Goal: Complete application form

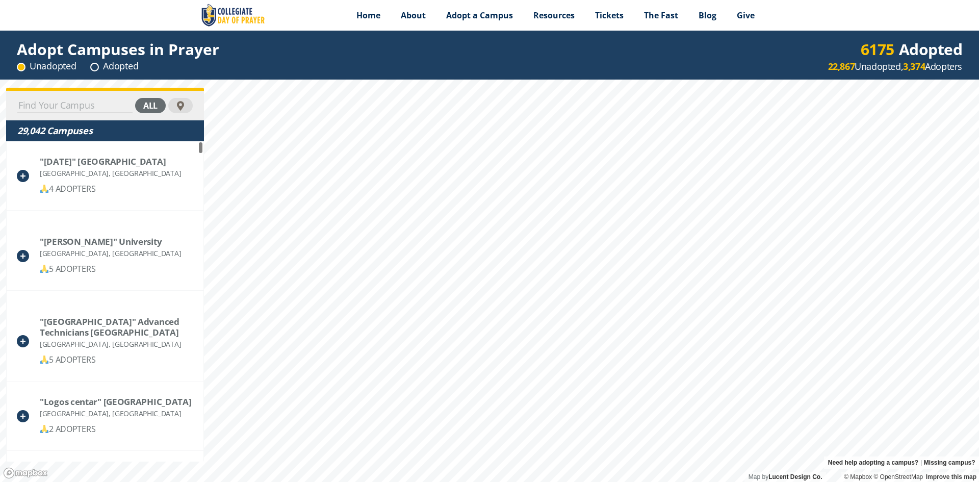
click at [43, 105] on input at bounding box center [74, 105] width 115 height 14
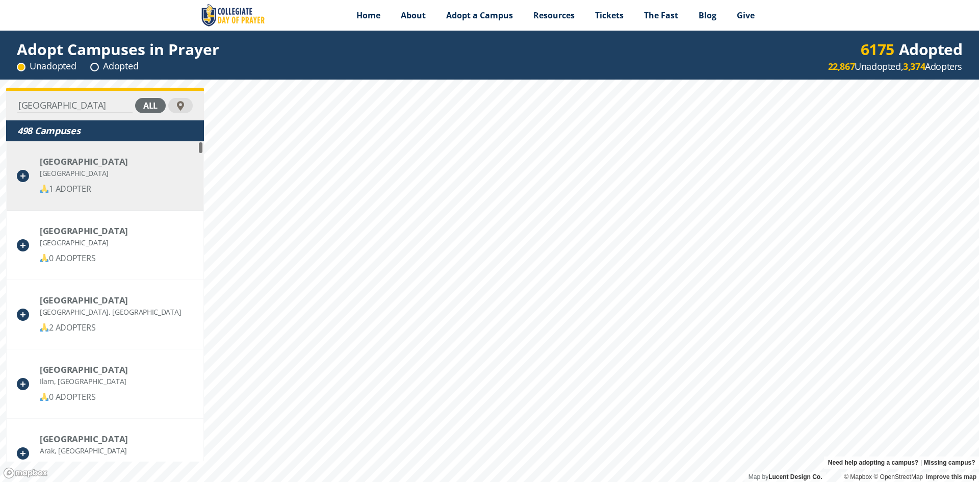
type input "[GEOGRAPHIC_DATA]"
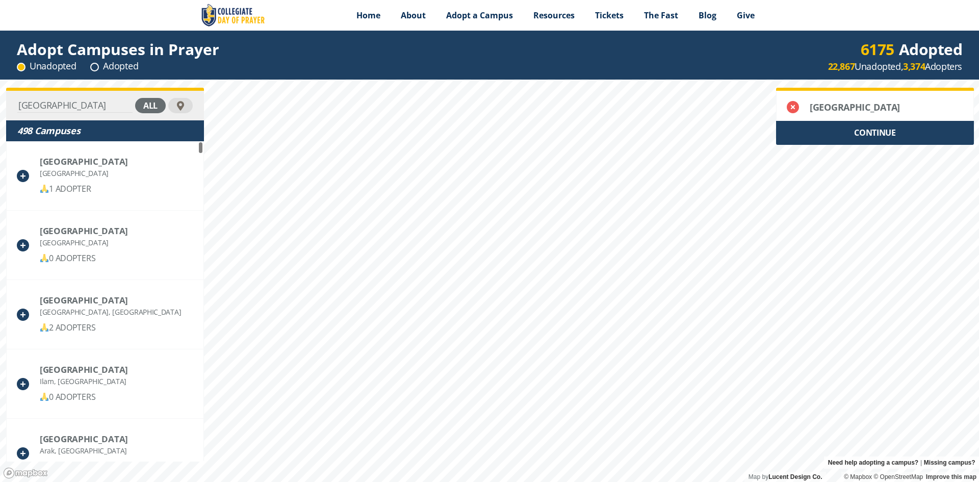
click at [873, 140] on div "CONTINUE" at bounding box center [875, 133] width 198 height 24
click at [876, 139] on div "CONTINUE" at bounding box center [875, 133] width 198 height 24
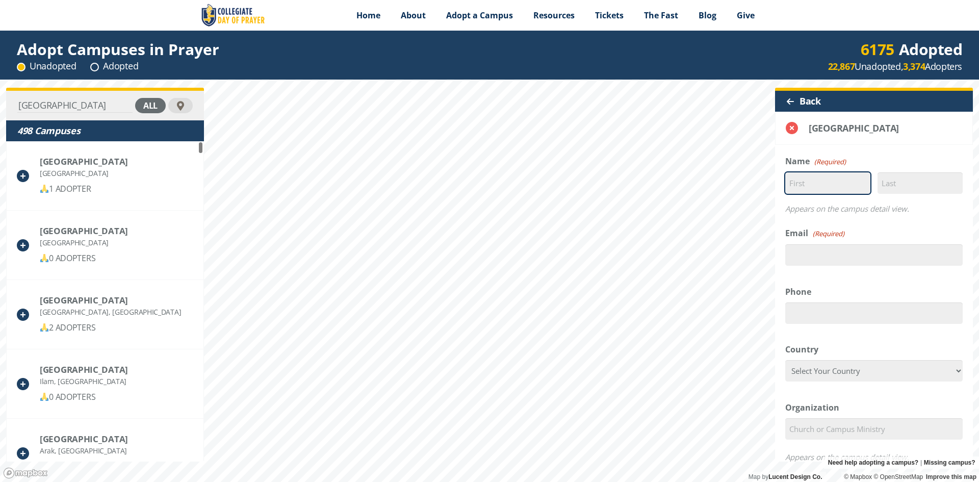
click at [820, 185] on input "First" at bounding box center [827, 182] width 85 height 21
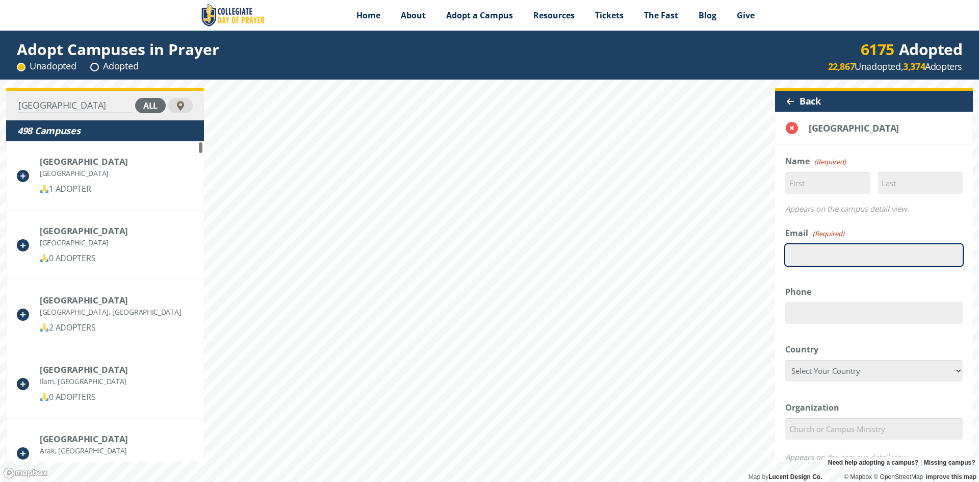
click at [812, 251] on input "Email (Required)" at bounding box center [873, 254] width 177 height 21
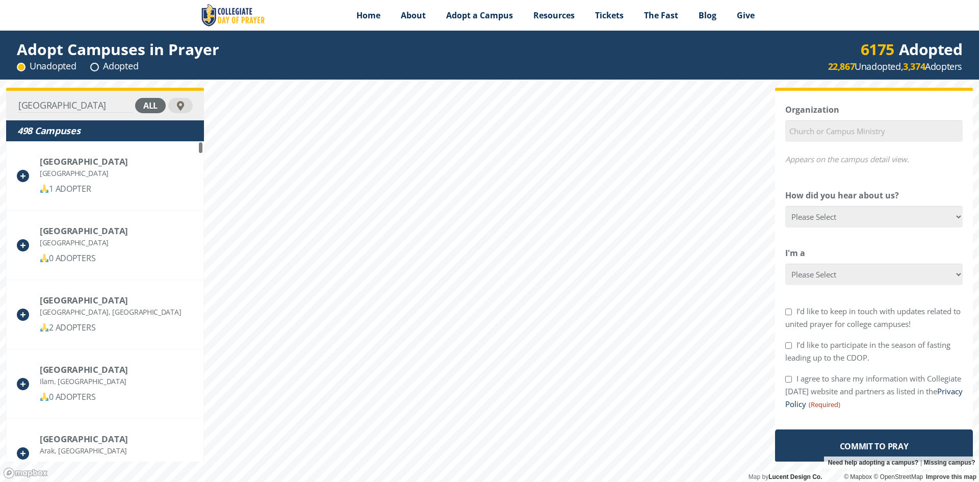
scroll to position [300, 0]
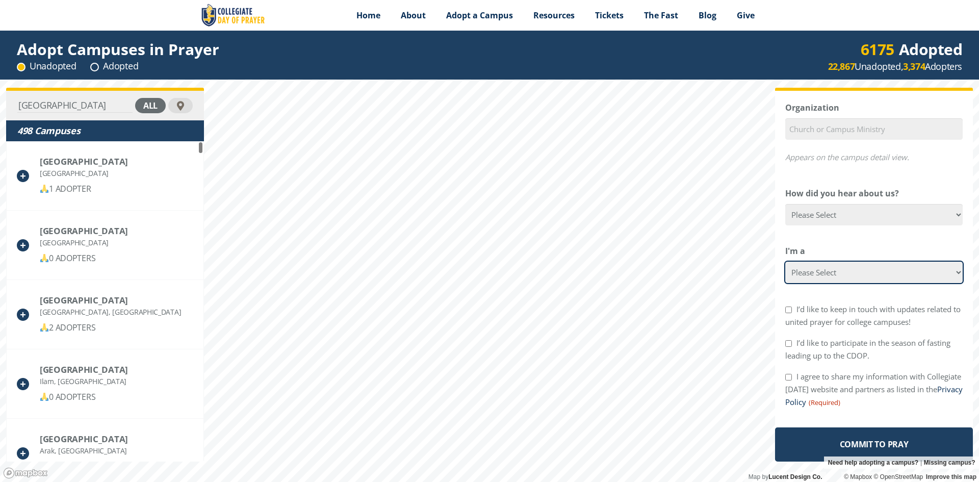
click at [836, 269] on select "Please Select College Student Campus Minister Faculty Member [DEMOGRAPHIC_DATA]…" at bounding box center [873, 272] width 177 height 21
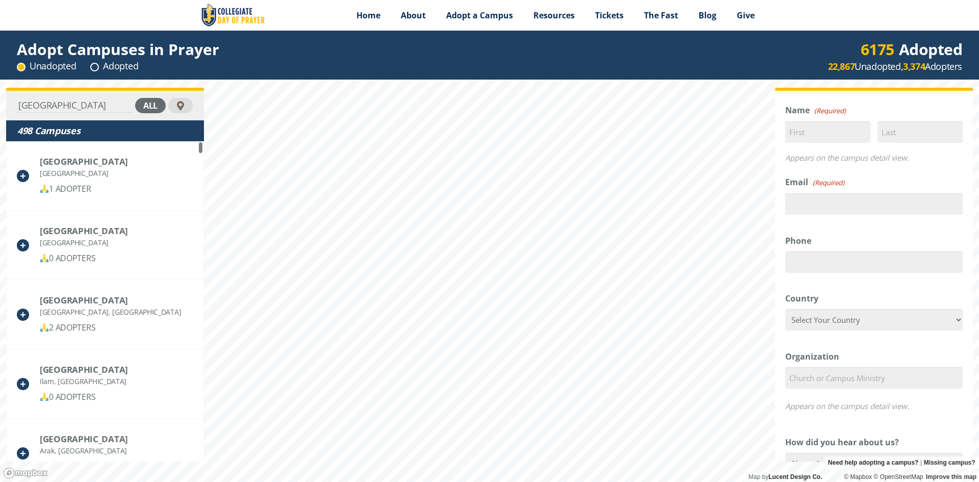
scroll to position [102, 0]
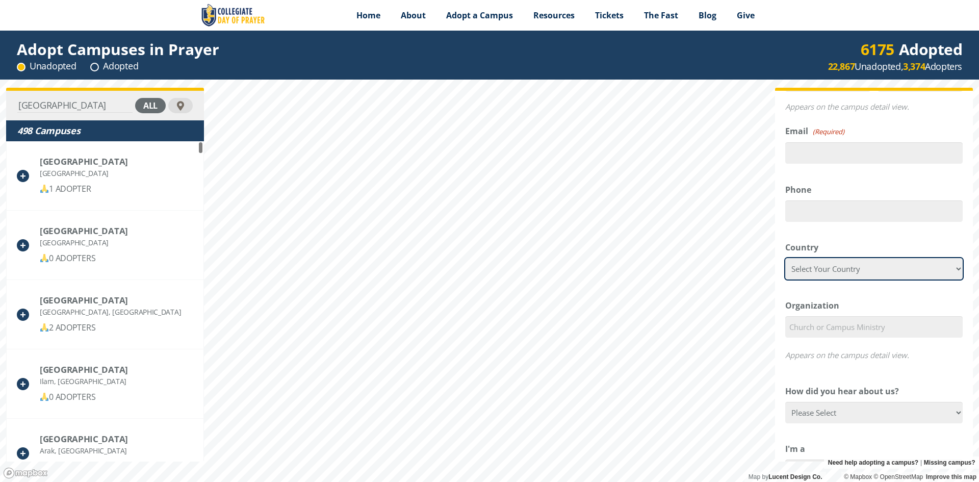
click at [832, 270] on select "Select Your Country [GEOGRAPHIC_DATA] [GEOGRAPHIC_DATA] [GEOGRAPHIC_DATA] [US_S…" at bounding box center [873, 268] width 177 height 21
select select "[GEOGRAPHIC_DATA]"
click at [785, 258] on select "Select Your Country [GEOGRAPHIC_DATA] [GEOGRAPHIC_DATA] [GEOGRAPHIC_DATA] [US_S…" at bounding box center [873, 268] width 177 height 21
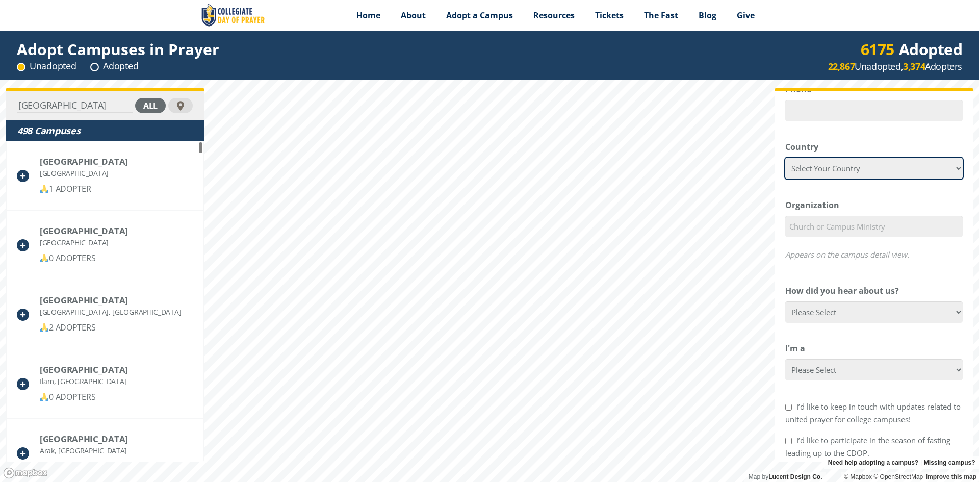
scroll to position [204, 0]
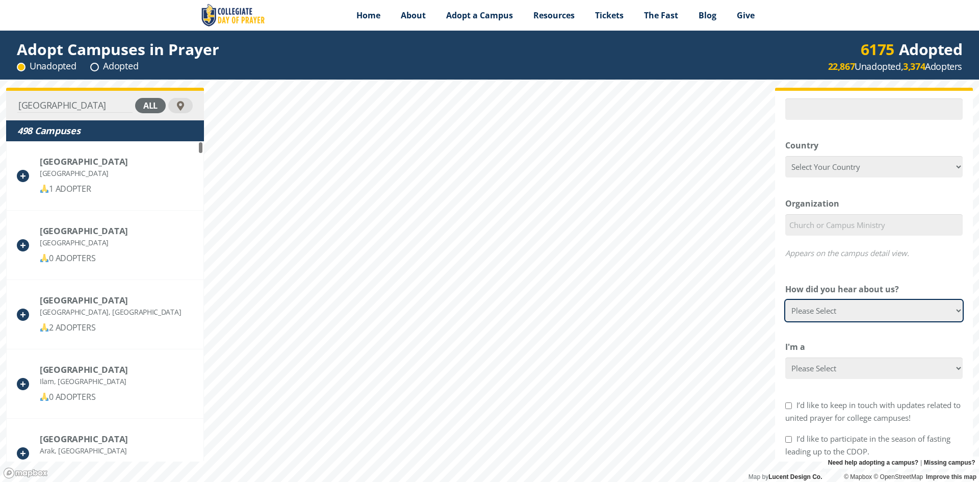
click at [856, 309] on select "Please Select Google Facebook Instagram X YouTube Email [DEMOGRAPHIC_DATA] Anno…" at bounding box center [873, 310] width 177 height 21
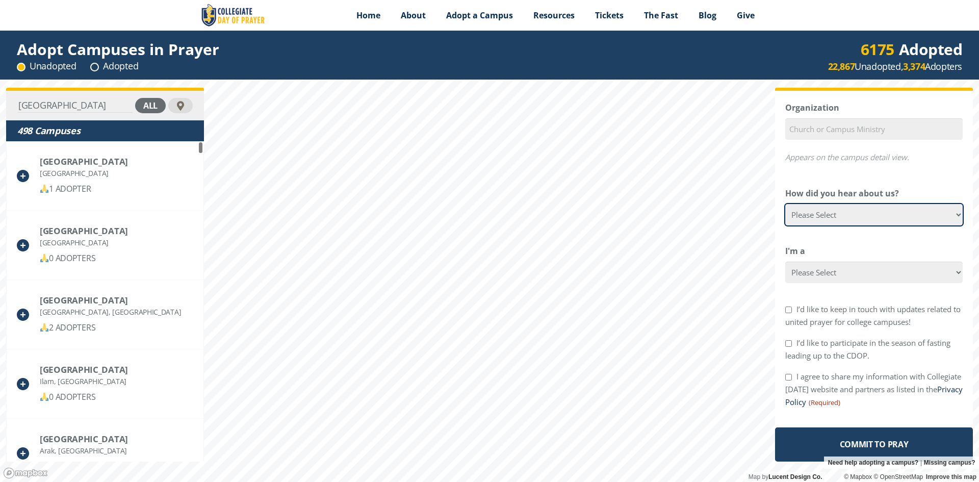
click at [856, 217] on select "Please Select Google Facebook Instagram X YouTube Email [DEMOGRAPHIC_DATA] Anno…" at bounding box center [873, 214] width 177 height 21
click at [843, 213] on select "Please Select Google Facebook Instagram X YouTube Email [DEMOGRAPHIC_DATA] Anno…" at bounding box center [873, 214] width 177 height 21
click at [859, 215] on select "Please Select Google Facebook Instagram X YouTube Email [DEMOGRAPHIC_DATA] Anno…" at bounding box center [873, 214] width 177 height 21
click at [850, 212] on select "Please Select Google Facebook Instagram X YouTube Email [DEMOGRAPHIC_DATA] Anno…" at bounding box center [873, 214] width 177 height 21
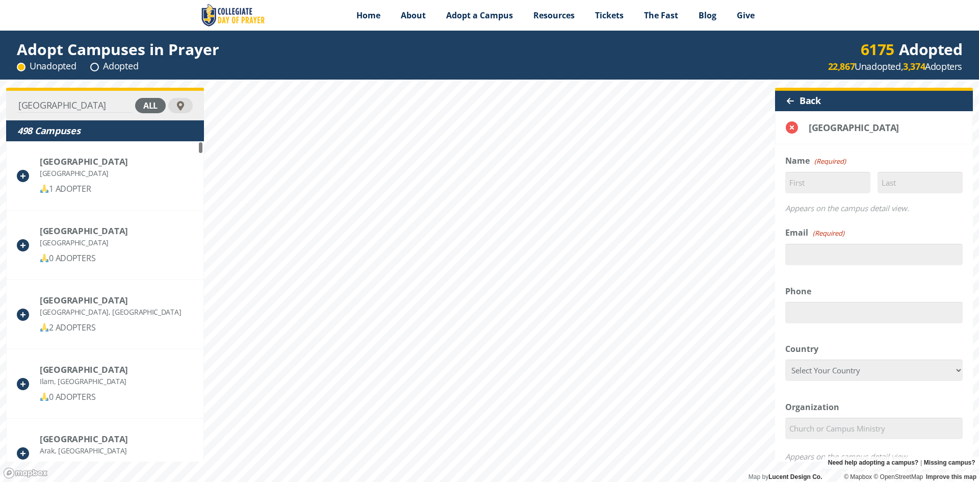
scroll to position [0, 0]
click at [809, 180] on input "First" at bounding box center [827, 182] width 85 height 21
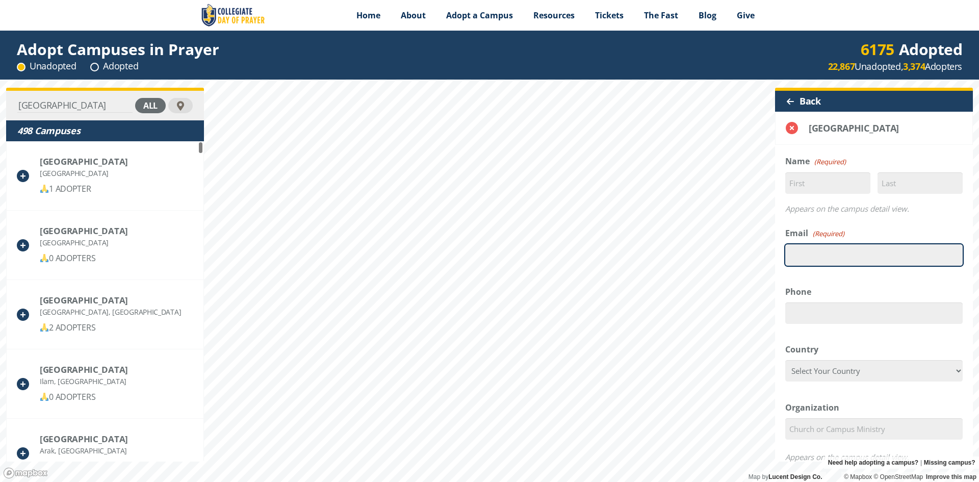
click at [811, 251] on input "Email (Required)" at bounding box center [873, 254] width 177 height 21
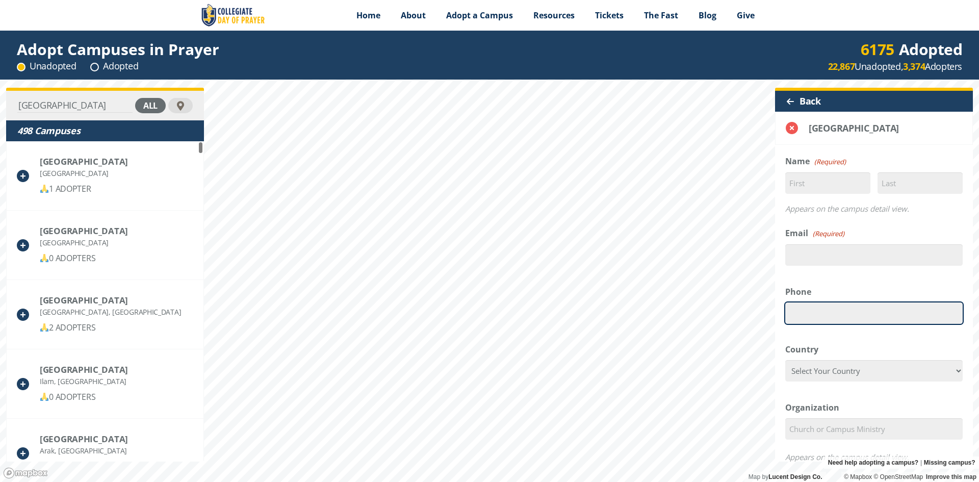
click at [812, 313] on input "Phone" at bounding box center [873, 312] width 177 height 21
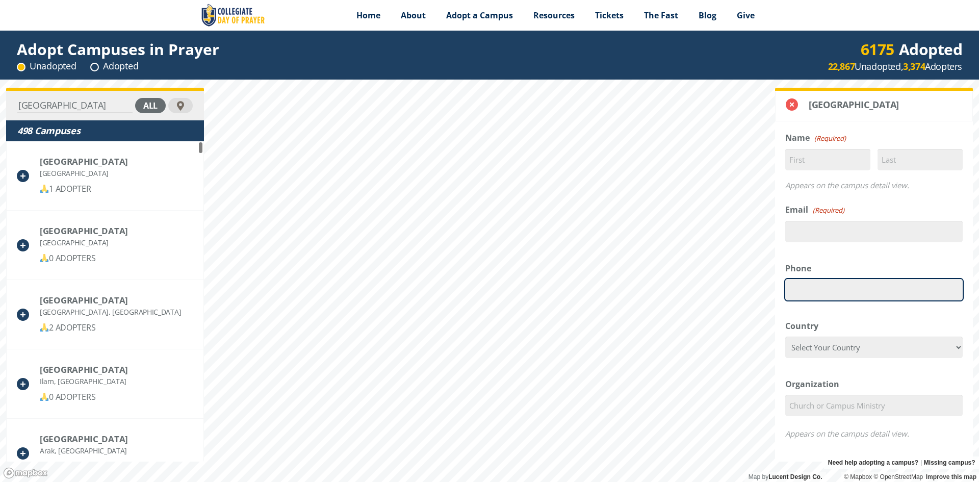
scroll to position [51, 0]
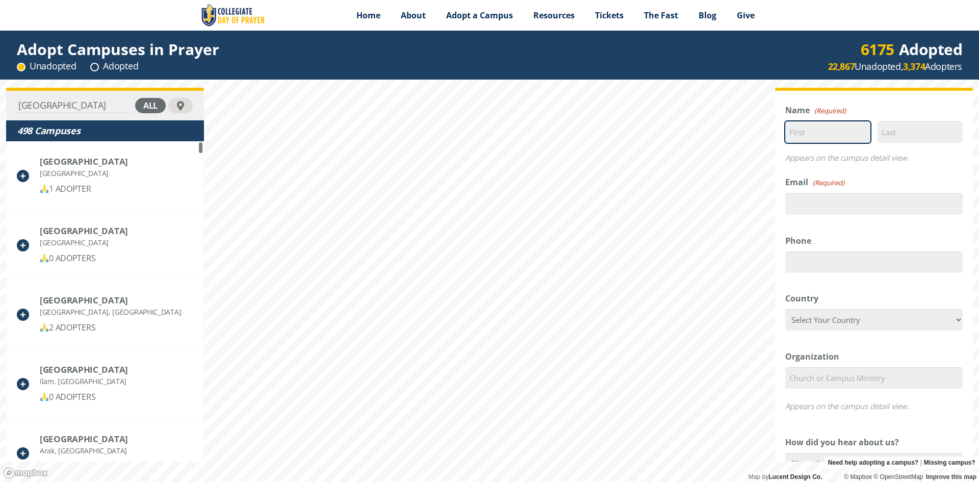
click at [825, 135] on input "First" at bounding box center [827, 131] width 85 height 21
type input "n"
type input "Niloofar"
type input "Kisomi"
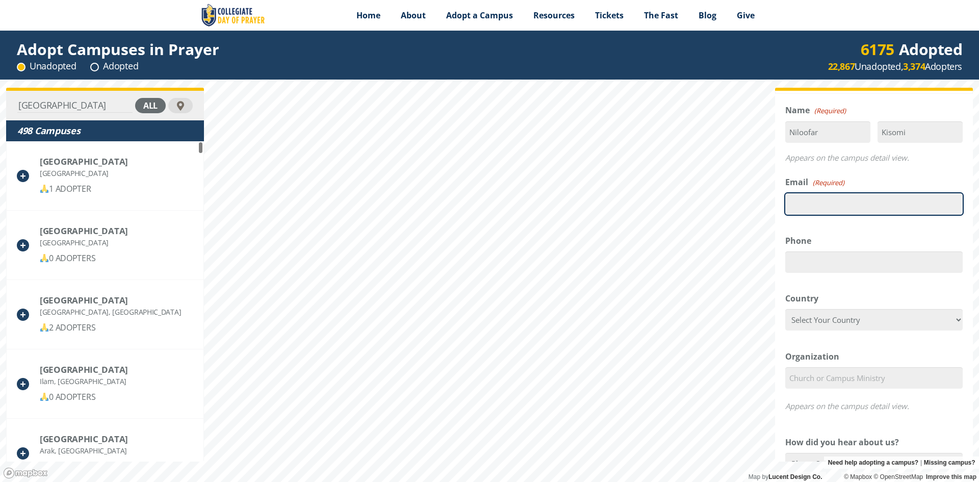
click at [799, 200] on input "Email (Required)" at bounding box center [873, 203] width 177 height 21
type input "[PERSON_NAME][EMAIL_ADDRESS][DOMAIN_NAME]"
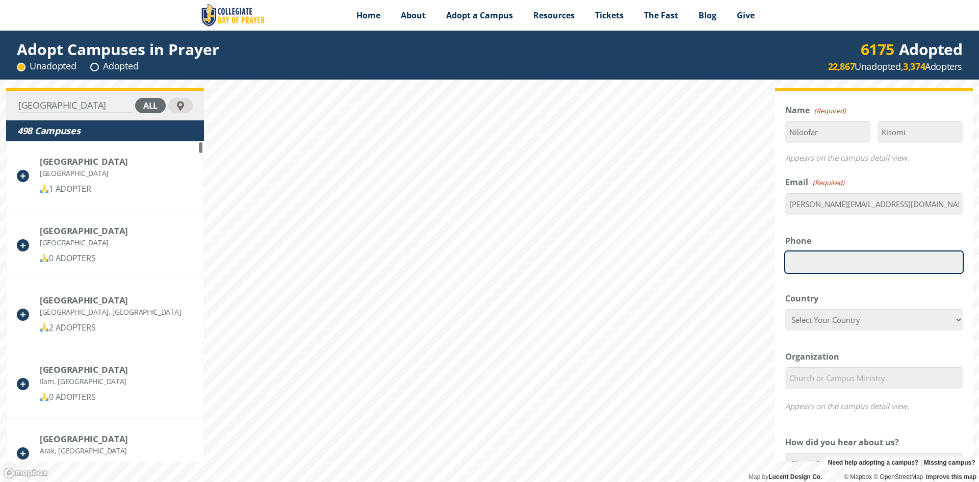
click at [841, 259] on input "Phone" at bounding box center [873, 261] width 177 height 21
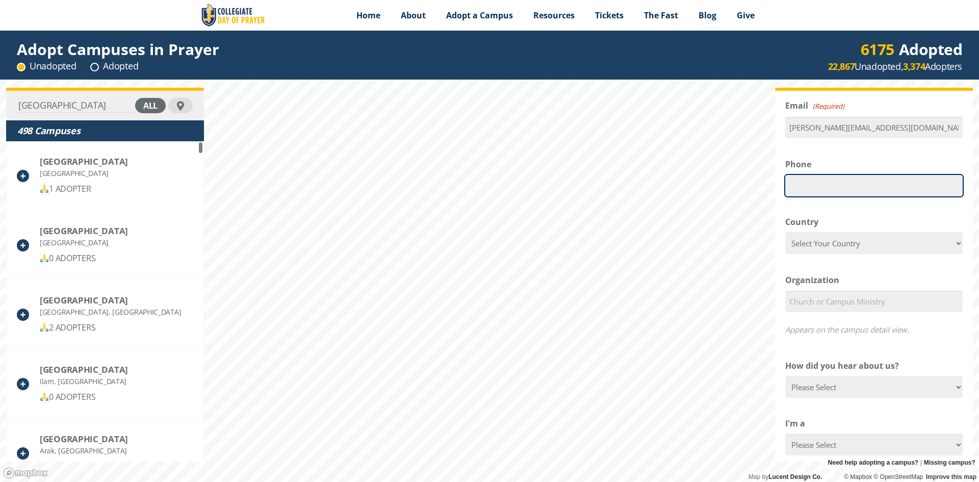
scroll to position [153, 0]
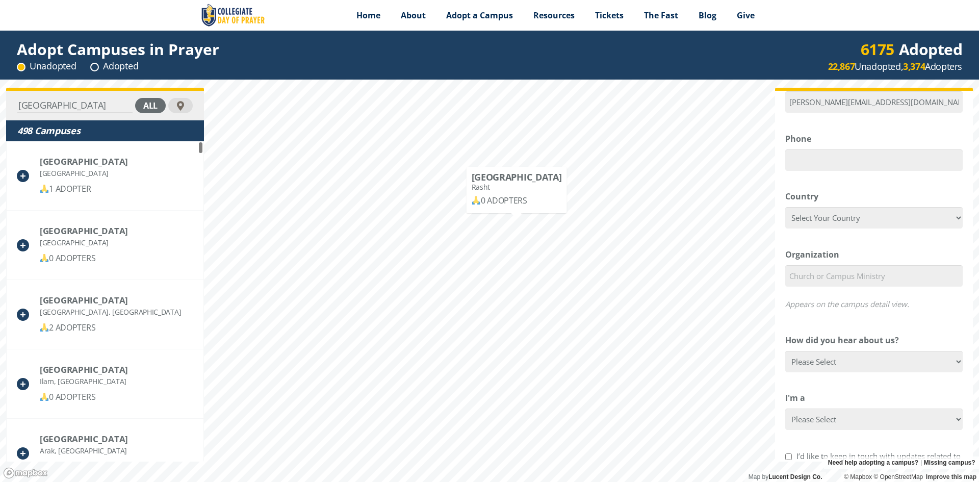
select select "[GEOGRAPHIC_DATA]"
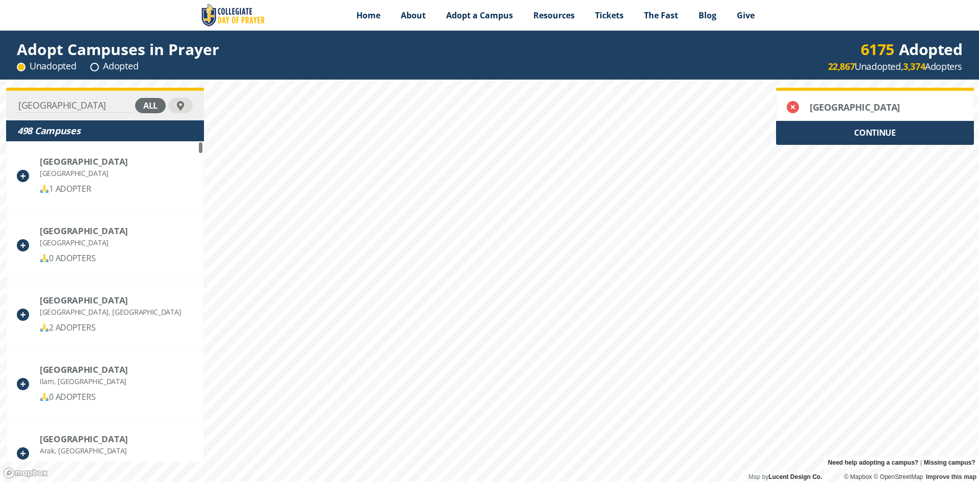
click at [875, 131] on div "CONTINUE" at bounding box center [875, 133] width 198 height 24
select select "[GEOGRAPHIC_DATA]"
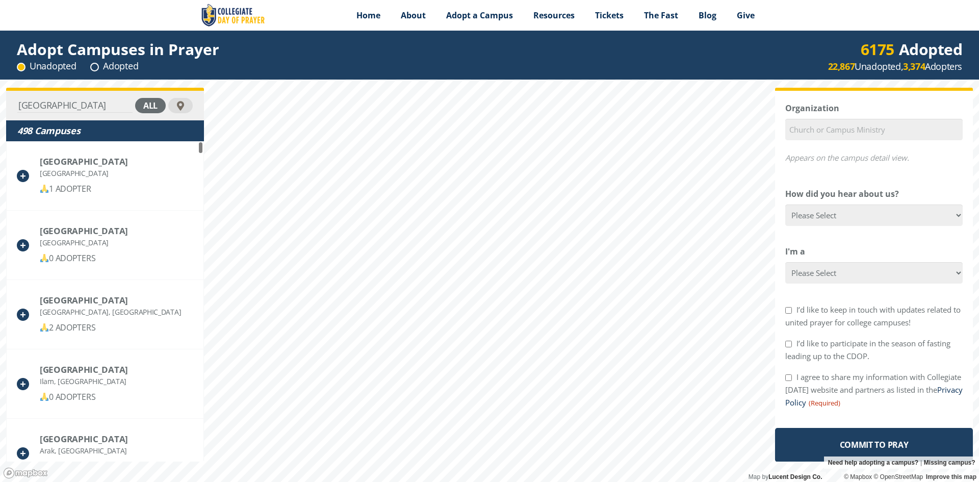
scroll to position [300, 0]
click at [790, 377] on input "I agree to share my information with Collegiate [DATE] website and partners as …" at bounding box center [788, 377] width 7 height 7
checkbox input "true"
click at [790, 347] on div "I’d like to participate in the season of fasting leading up to the CDOP." at bounding box center [873, 348] width 177 height 25
click at [790, 342] on input "I’d like to participate in the season of fasting leading up to the CDOP." at bounding box center [788, 343] width 7 height 7
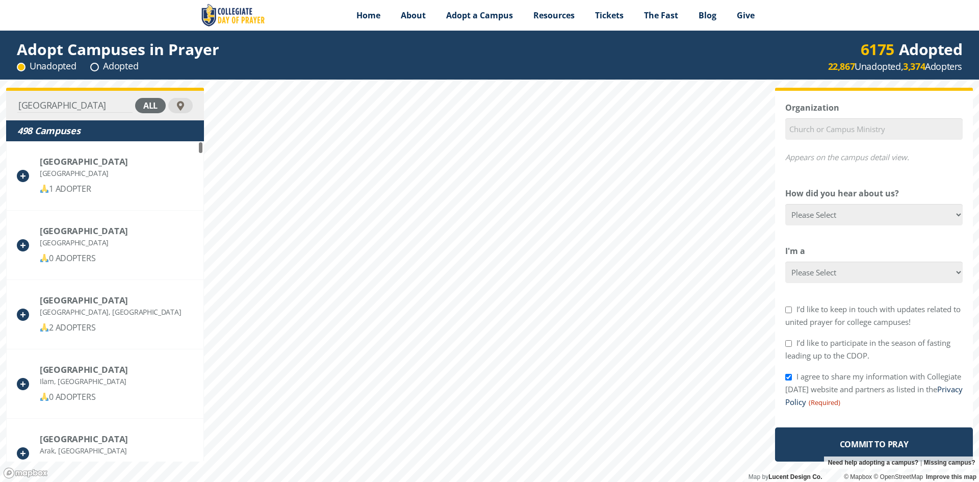
checkbox input "true"
click at [788, 309] on input "I’d like to keep in touch with updates related to united prayer for college cam…" at bounding box center [788, 309] width 7 height 7
checkbox input "true"
click at [789, 375] on input "I agree to share my information with Collegiate [DATE] website and partners as …" at bounding box center [788, 377] width 7 height 7
checkbox input "false"
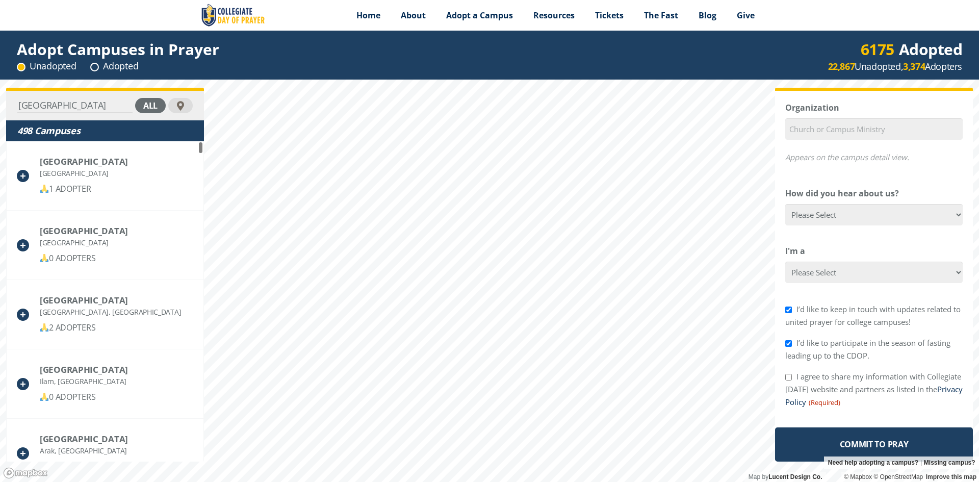
click at [789, 343] on input "I’d like to participate in the season of fasting leading up to the CDOP." at bounding box center [788, 343] width 7 height 7
checkbox input "false"
click at [789, 312] on input "I’d like to keep in touch with updates related to united prayer for college cam…" at bounding box center [788, 309] width 7 height 7
checkbox input "false"
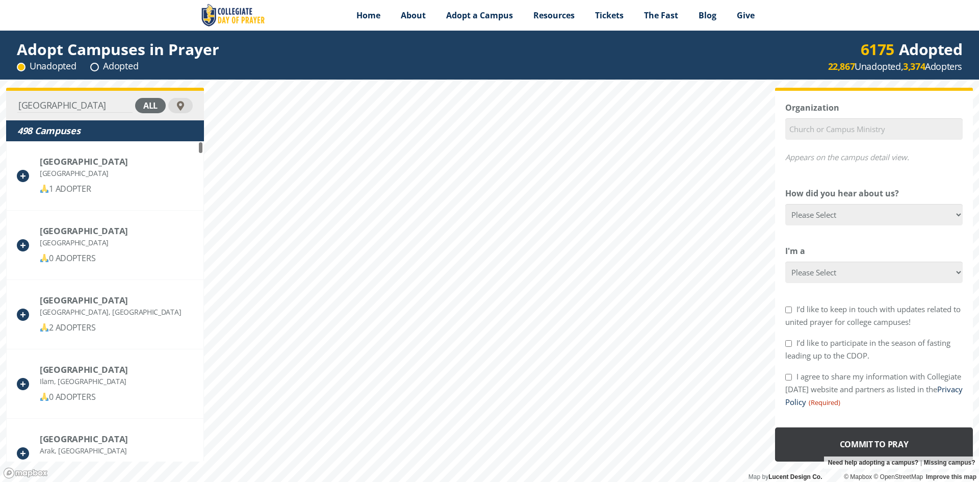
click at [854, 436] on input "Commit to Pray" at bounding box center [874, 444] width 198 height 34
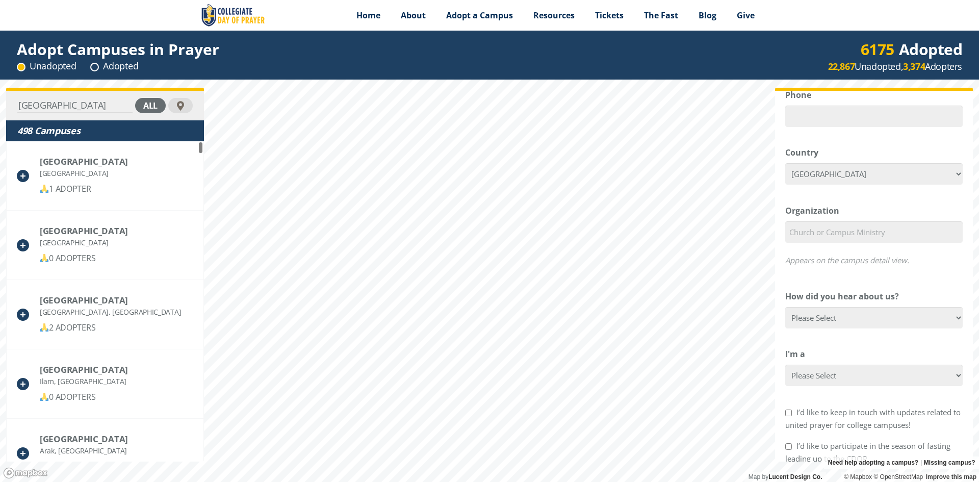
scroll to position [390, 0]
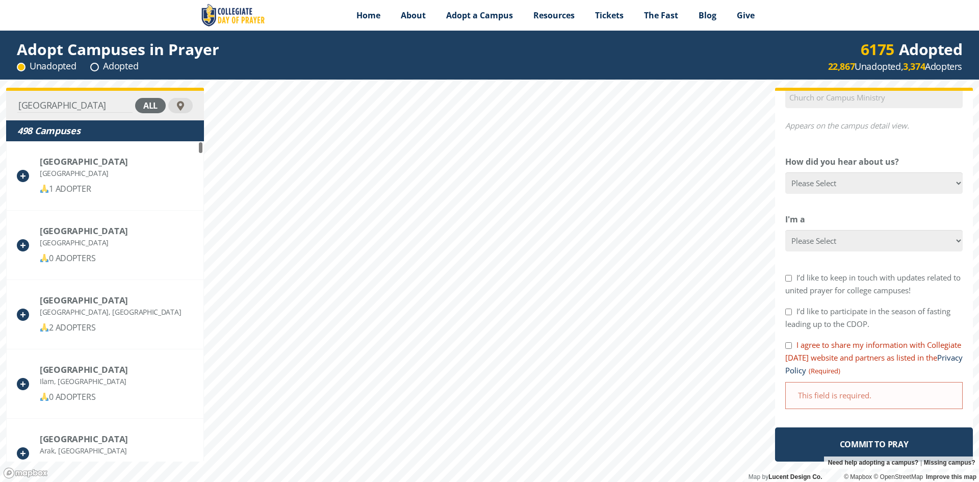
click at [790, 346] on input "I agree to share my information with Collegiate [DATE] website and partners as …" at bounding box center [788, 345] width 7 height 7
checkbox input "true"
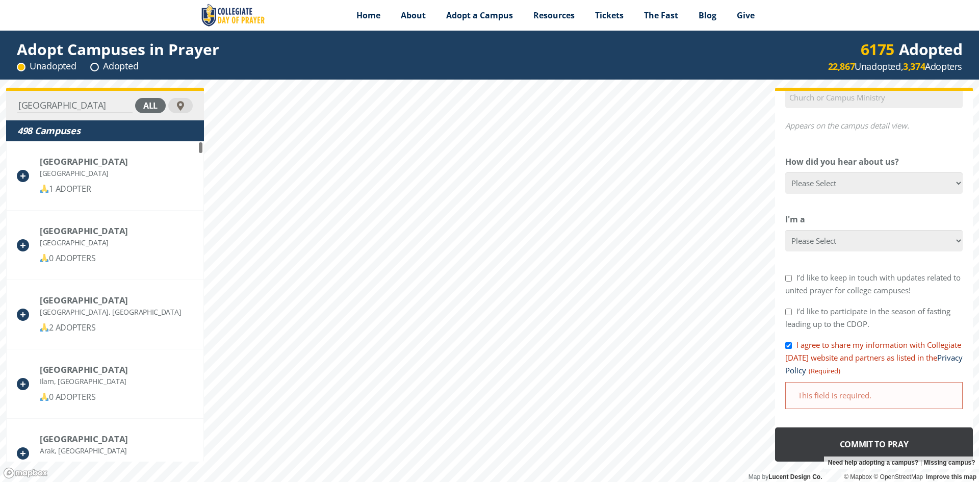
click at [875, 439] on input "Commit to Pray" at bounding box center [874, 444] width 198 height 34
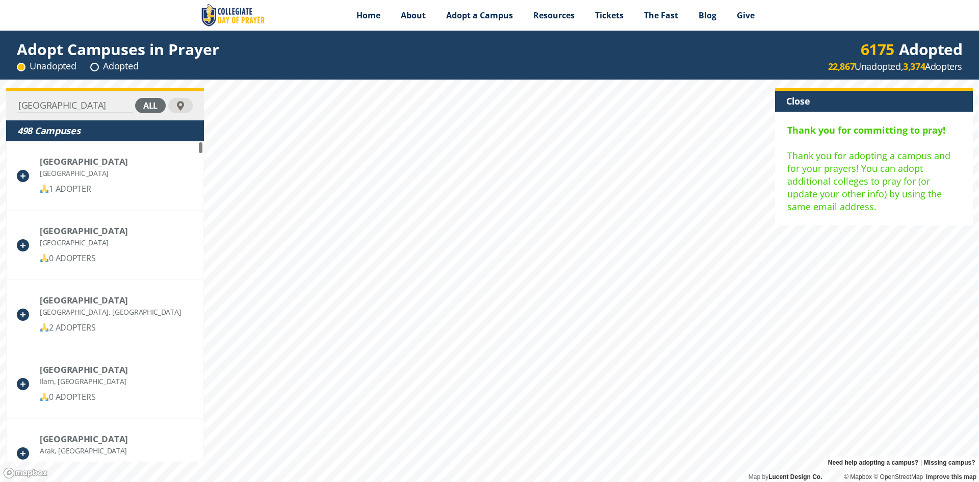
scroll to position [0, 0]
